Goal: Task Accomplishment & Management: Manage account settings

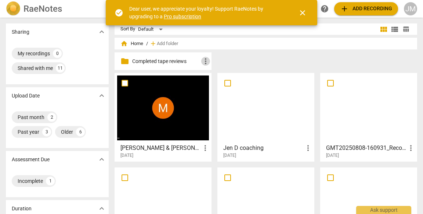
click at [202, 61] on span "more_vert" at bounding box center [205, 61] width 9 height 9
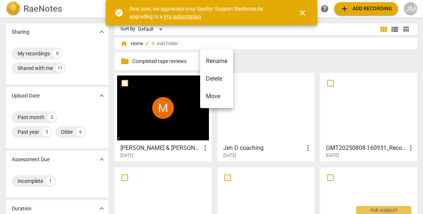
click at [124, 85] on div at bounding box center [211, 107] width 423 height 214
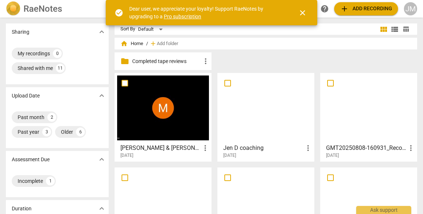
click at [124, 85] on input "checkbox" at bounding box center [124, 83] width 15 height 9
checkbox input "false"
click at [203, 147] on span "more_vert" at bounding box center [205, 148] width 9 height 9
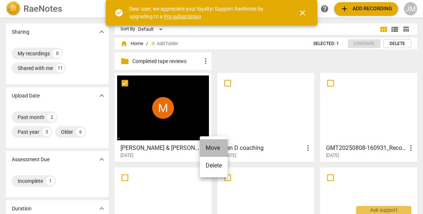
click at [208, 146] on li "Move" at bounding box center [214, 148] width 28 height 18
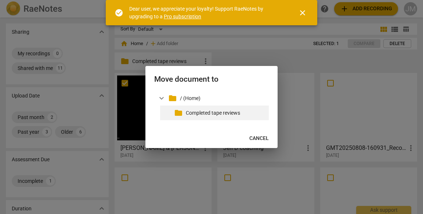
click at [200, 112] on p "Completed tape reviews" at bounding box center [226, 113] width 80 height 8
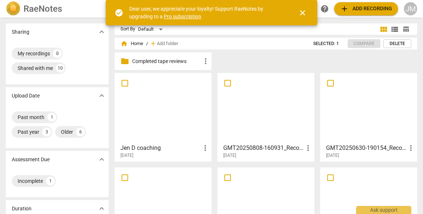
click at [412, 7] on div "JM" at bounding box center [410, 8] width 13 height 13
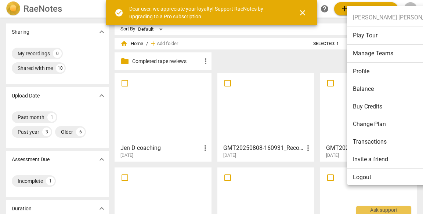
click at [365, 178] on li "Logout" at bounding box center [400, 178] width 106 height 18
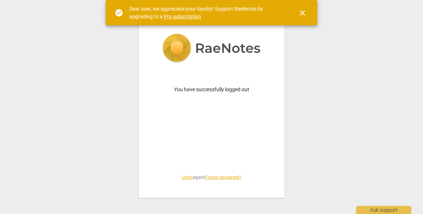
click at [186, 176] on link "Login" at bounding box center [187, 177] width 11 height 5
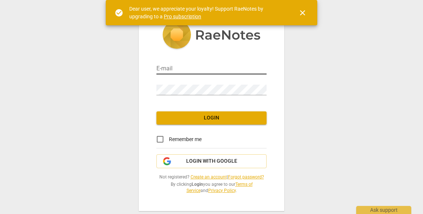
click at [193, 68] on input "email" at bounding box center [211, 69] width 110 height 11
type input "[PERSON_NAME][EMAIL_ADDRESS][DOMAIN_NAME]"
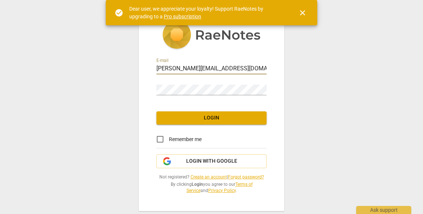
click at [186, 106] on div "E-mail [PERSON_NAME][EMAIL_ADDRESS][DOMAIN_NAME] Password Login Remember me Log…" at bounding box center [211, 107] width 145 height 208
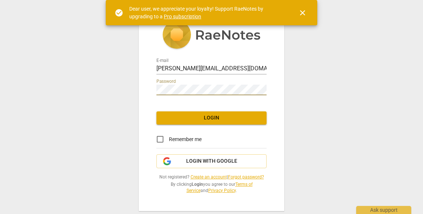
click at [194, 117] on span "Login" at bounding box center [211, 118] width 98 height 7
